Goal: Information Seeking & Learning: Learn about a topic

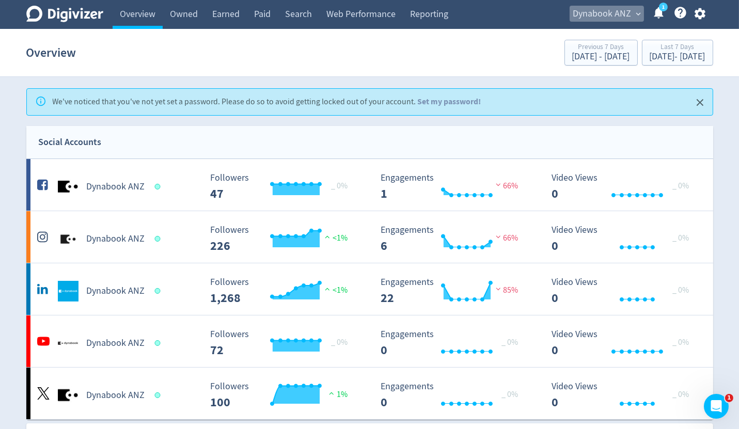
click at [620, 14] on span "Dynabook ANZ" at bounding box center [602, 14] width 58 height 17
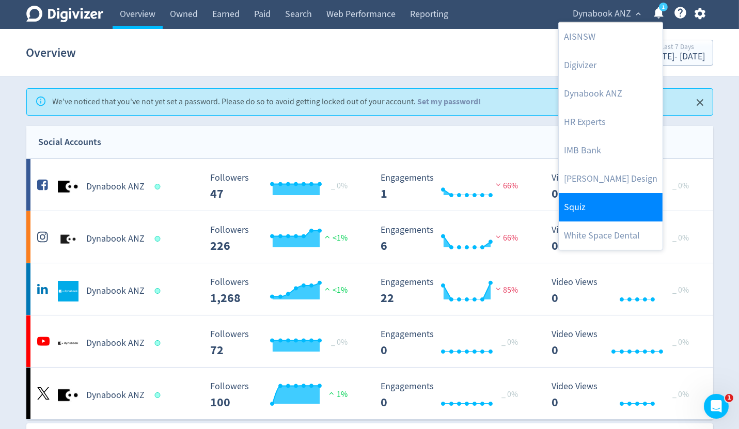
click at [591, 213] on link "Squiz" at bounding box center [610, 207] width 104 height 28
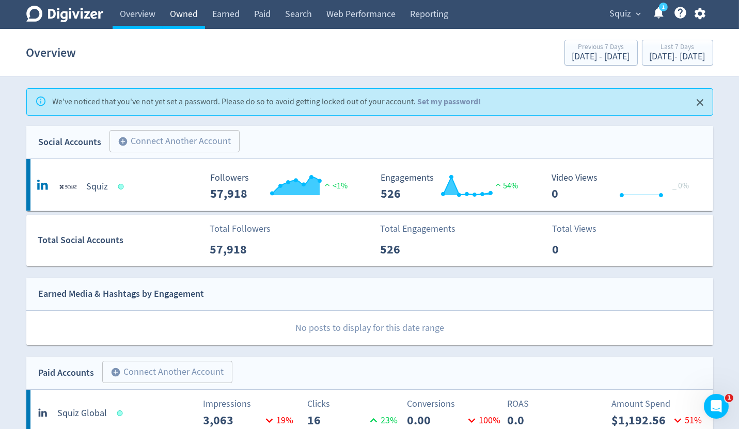
click at [187, 11] on link "Owned" at bounding box center [184, 14] width 42 height 29
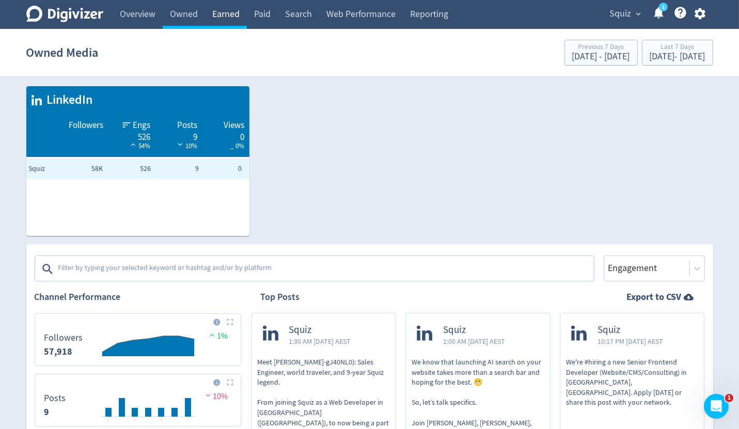
click at [221, 11] on link "Earned" at bounding box center [226, 14] width 42 height 29
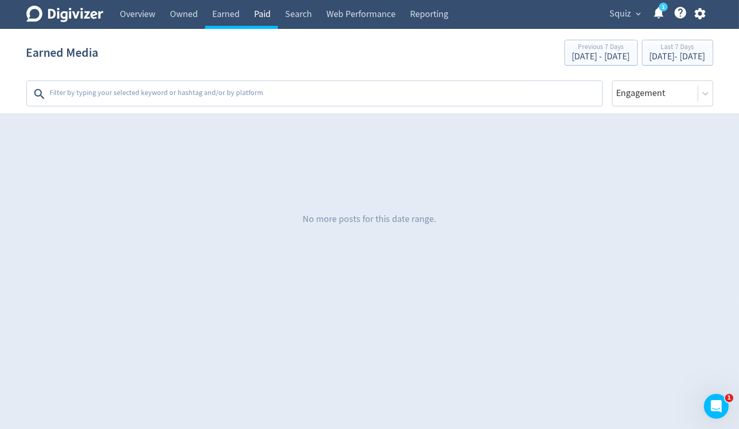
click at [263, 9] on link "Paid" at bounding box center [262, 14] width 31 height 29
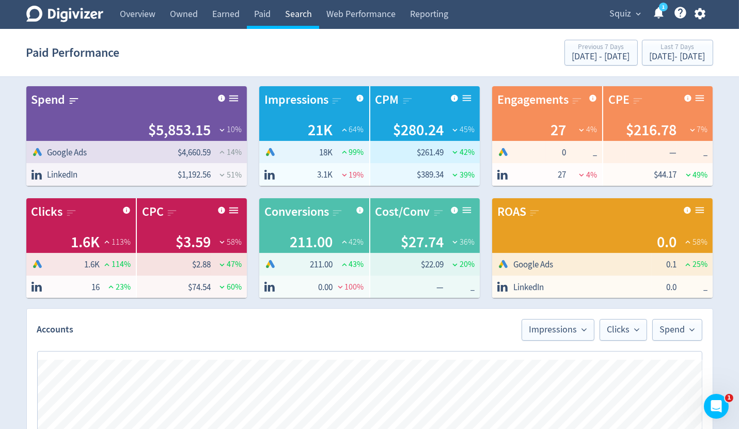
click at [301, 11] on link "Search" at bounding box center [298, 14] width 41 height 29
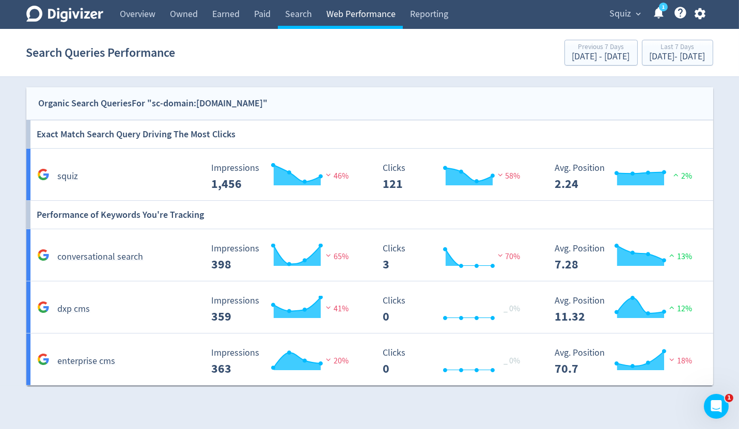
click at [370, 10] on link "Web Performance" at bounding box center [361, 14] width 84 height 29
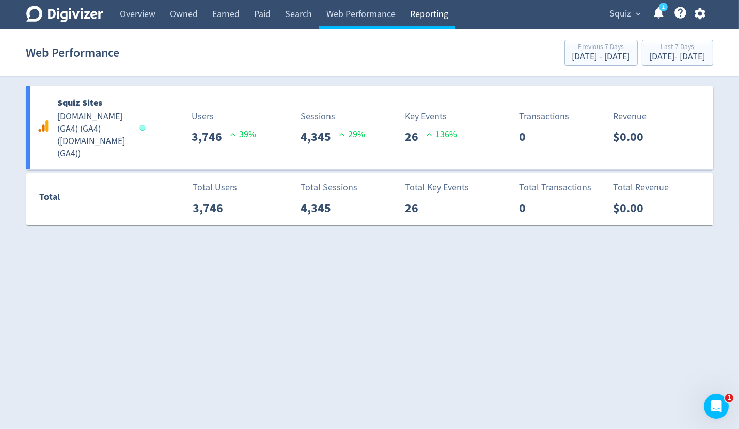
click at [444, 8] on link "Reporting" at bounding box center [429, 14] width 53 height 29
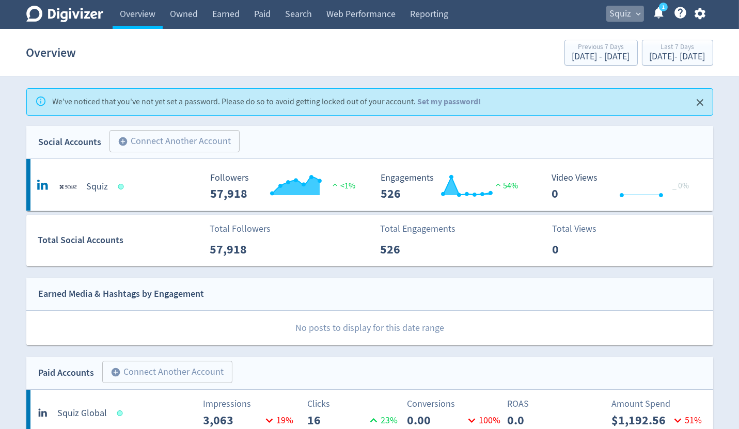
click at [621, 15] on span "Squiz" at bounding box center [621, 14] width 22 height 17
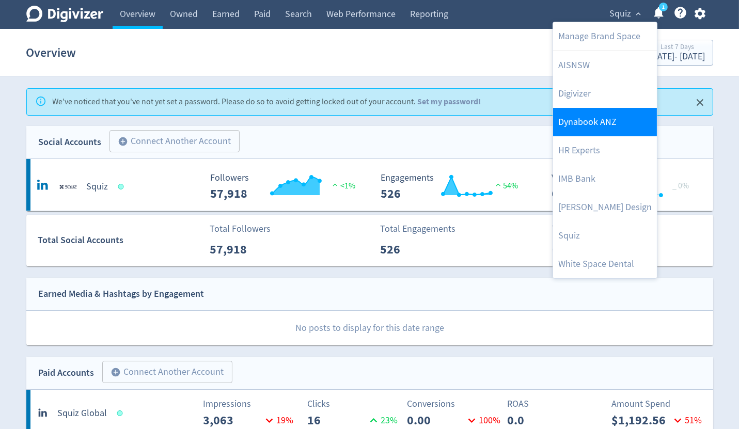
click at [590, 122] on link "Dynabook ANZ" at bounding box center [605, 122] width 104 height 28
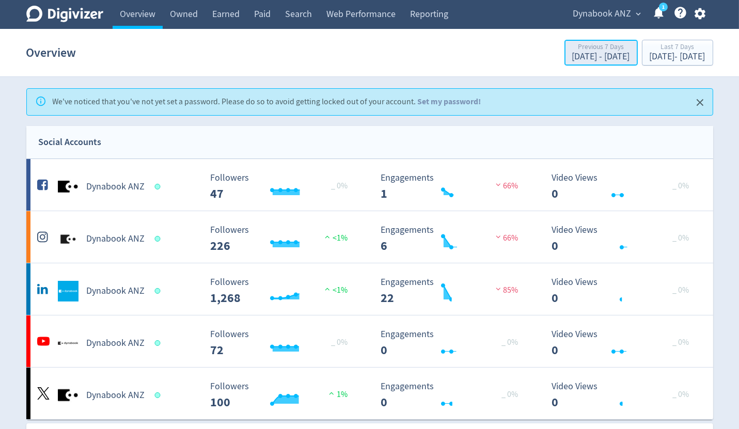
click at [572, 53] on div "[DATE] - [DATE]" at bounding box center [601, 56] width 58 height 9
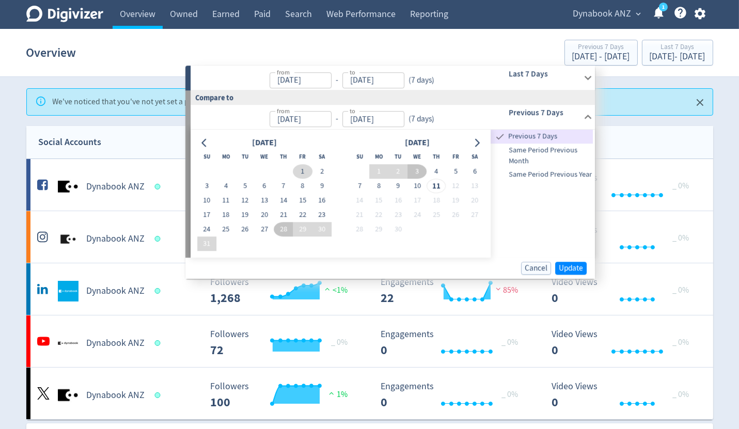
click at [298, 168] on button "1" at bounding box center [302, 171] width 19 height 14
type input "[DATE]"
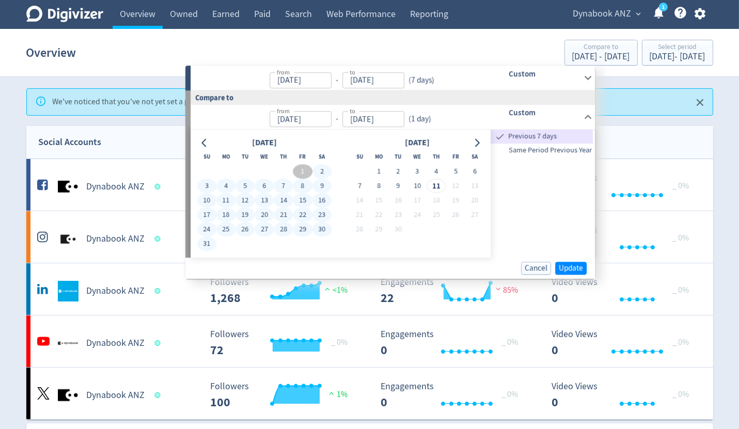
click at [206, 244] on button "31" at bounding box center [206, 243] width 19 height 14
type input "[DATE]"
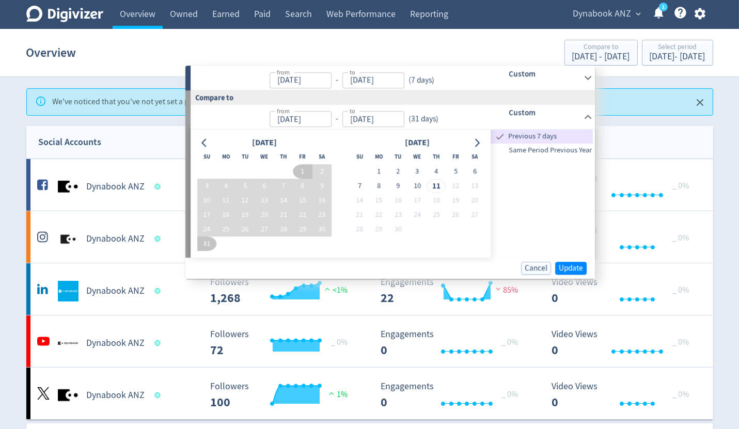
click at [586, 75] on icon at bounding box center [588, 78] width 14 height 14
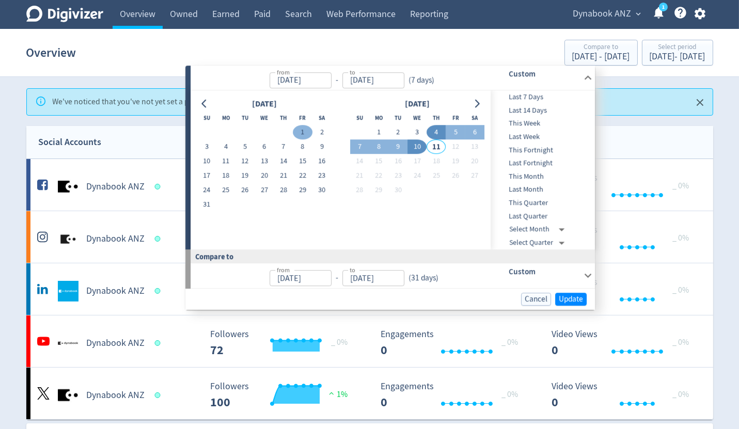
click at [297, 127] on button "1" at bounding box center [302, 132] width 19 height 14
type input "[DATE]"
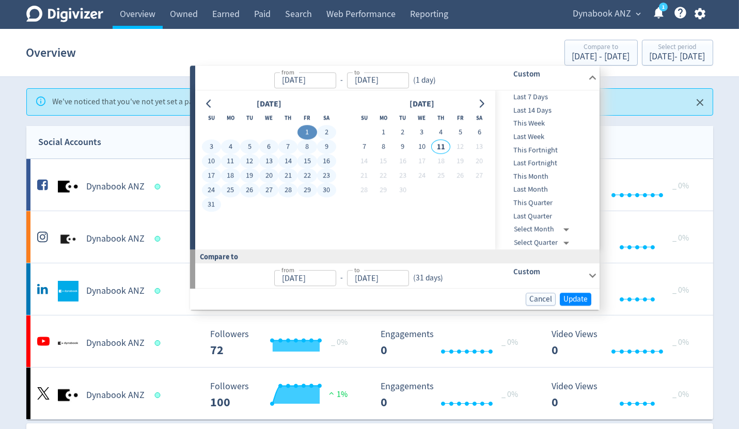
click at [212, 206] on button "31" at bounding box center [211, 205] width 19 height 14
type input "[DATE]"
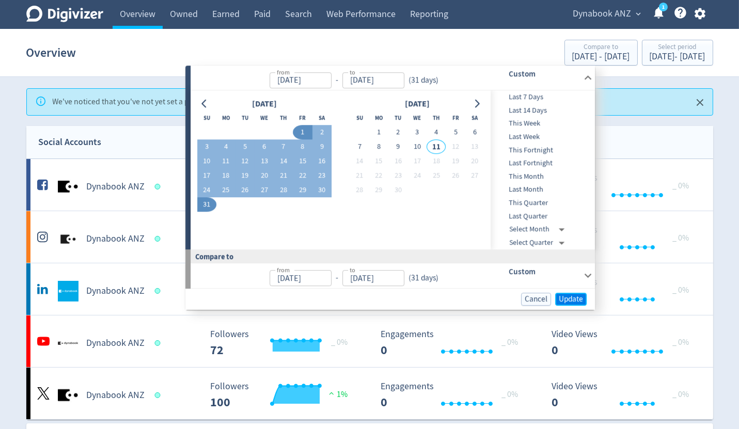
click at [564, 295] on span "Update" at bounding box center [570, 299] width 24 height 8
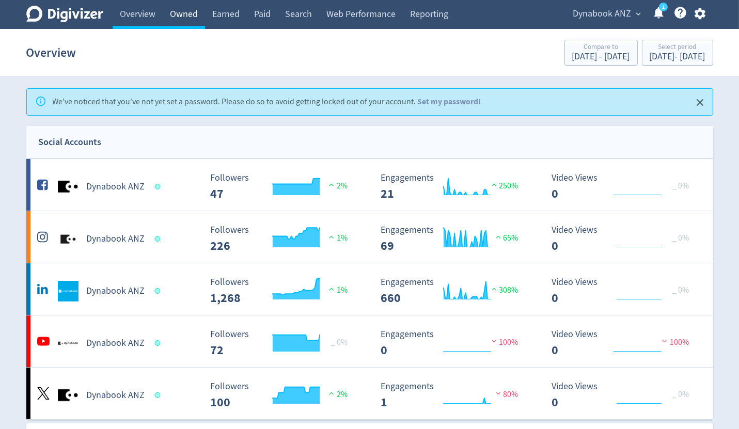
click at [198, 17] on link "Owned" at bounding box center [184, 14] width 42 height 29
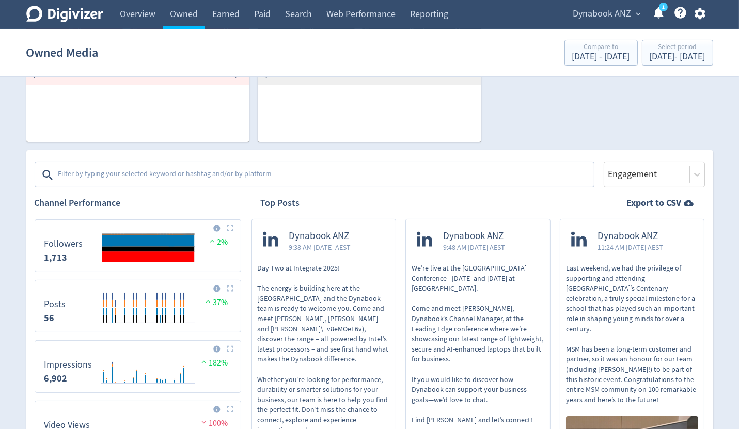
scroll to position [253, 0]
click at [157, 169] on textarea at bounding box center [324, 174] width 535 height 21
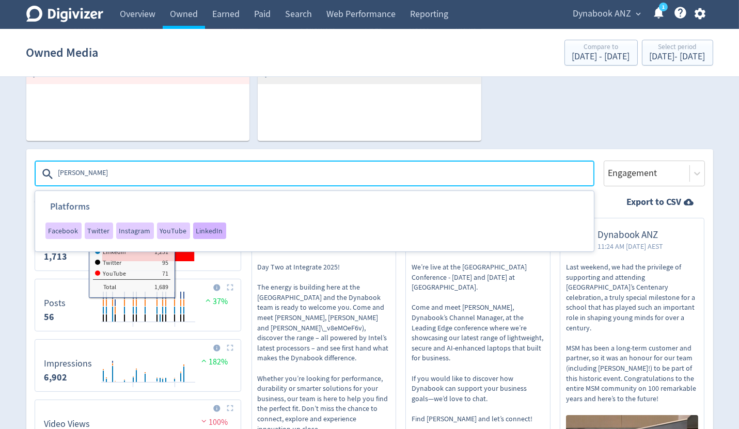
type textarea "[PERSON_NAME]"
click at [211, 227] on span "LinkedIn" at bounding box center [209, 230] width 27 height 7
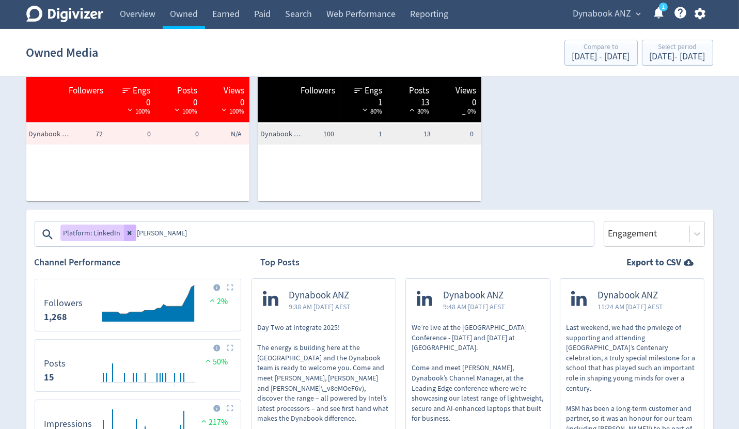
scroll to position [190, 0]
